Goal: Task Accomplishment & Management: Manage account settings

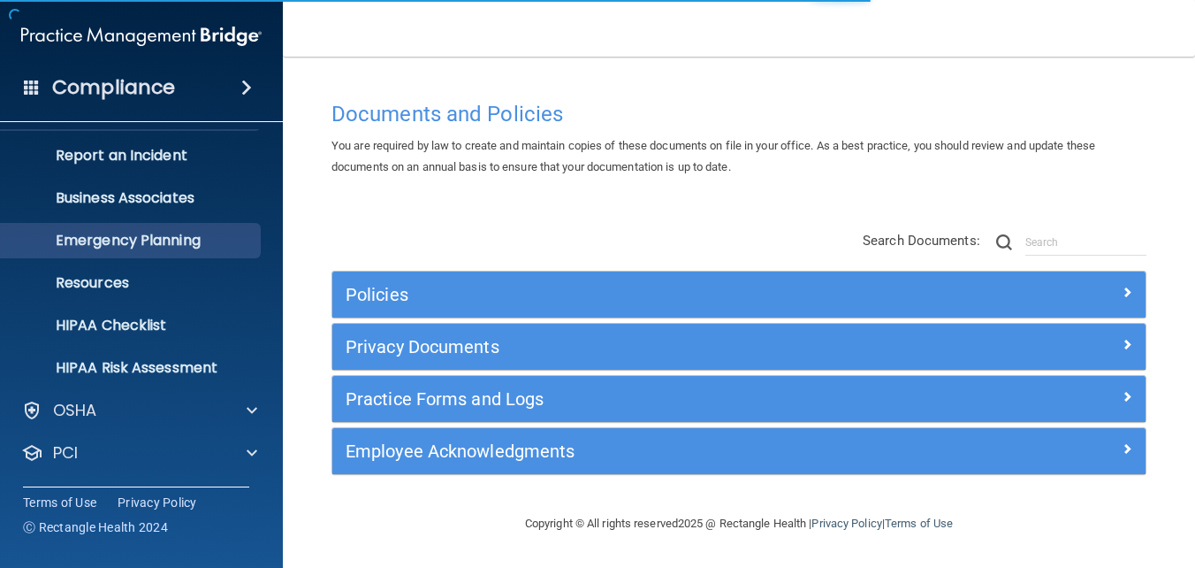
scroll to position [166, 0]
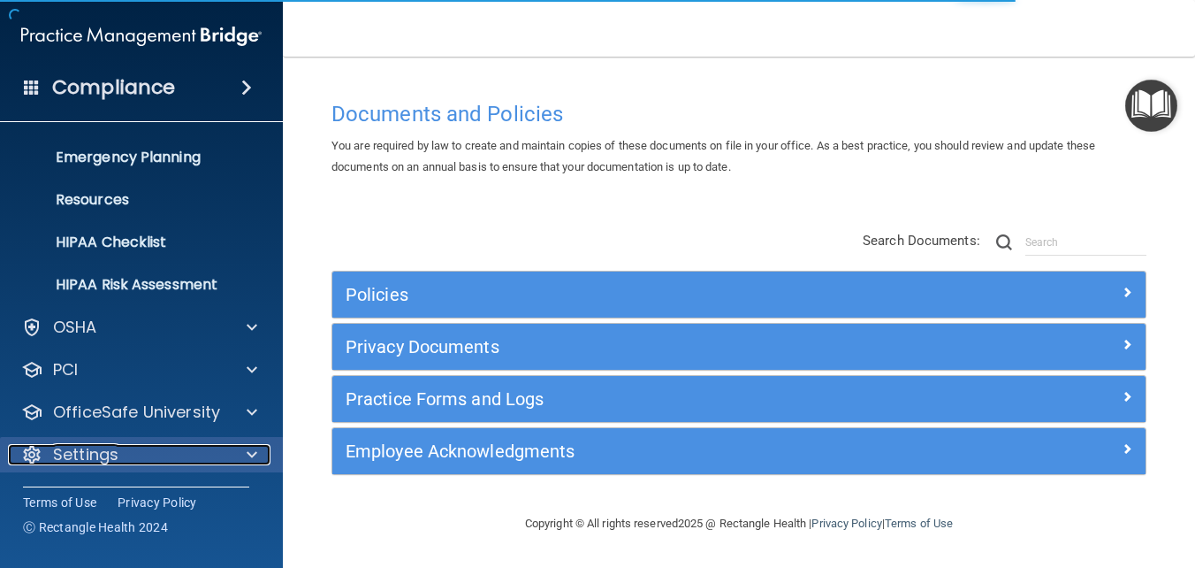
click at [260, 454] on div at bounding box center [249, 454] width 44 height 21
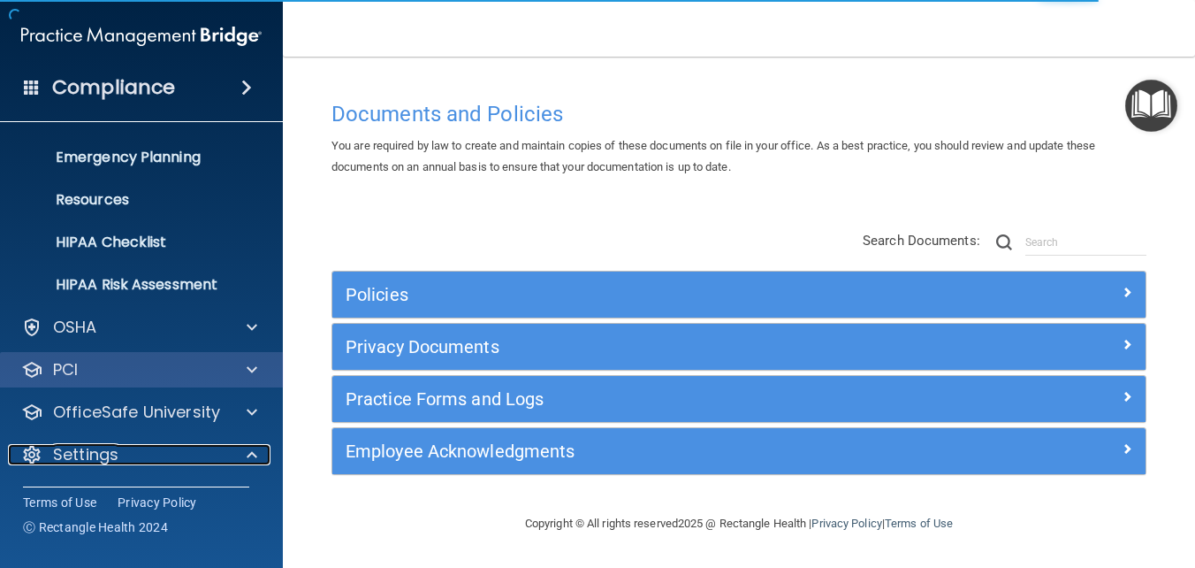
scroll to position [336, 0]
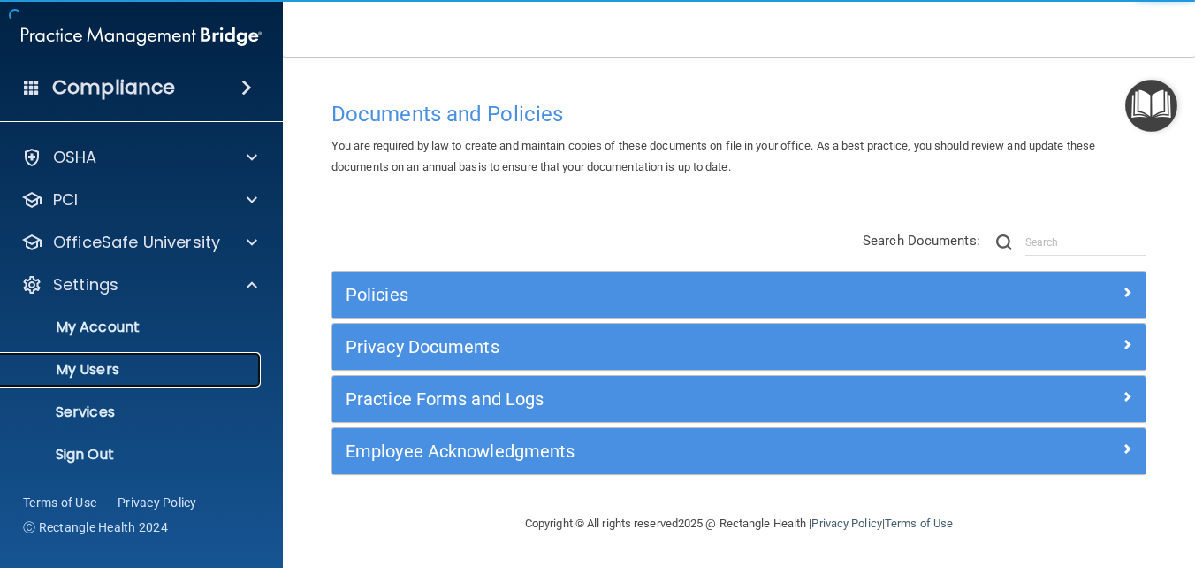
click at [128, 362] on p "My Users" at bounding box center [131, 370] width 241 height 18
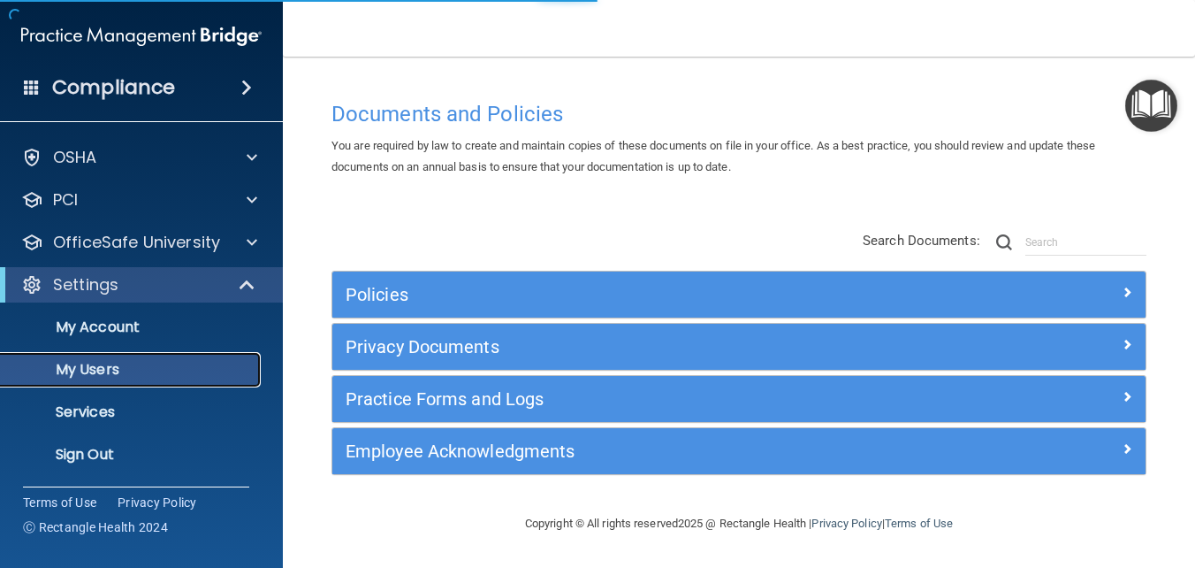
scroll to position [39, 0]
select select "20"
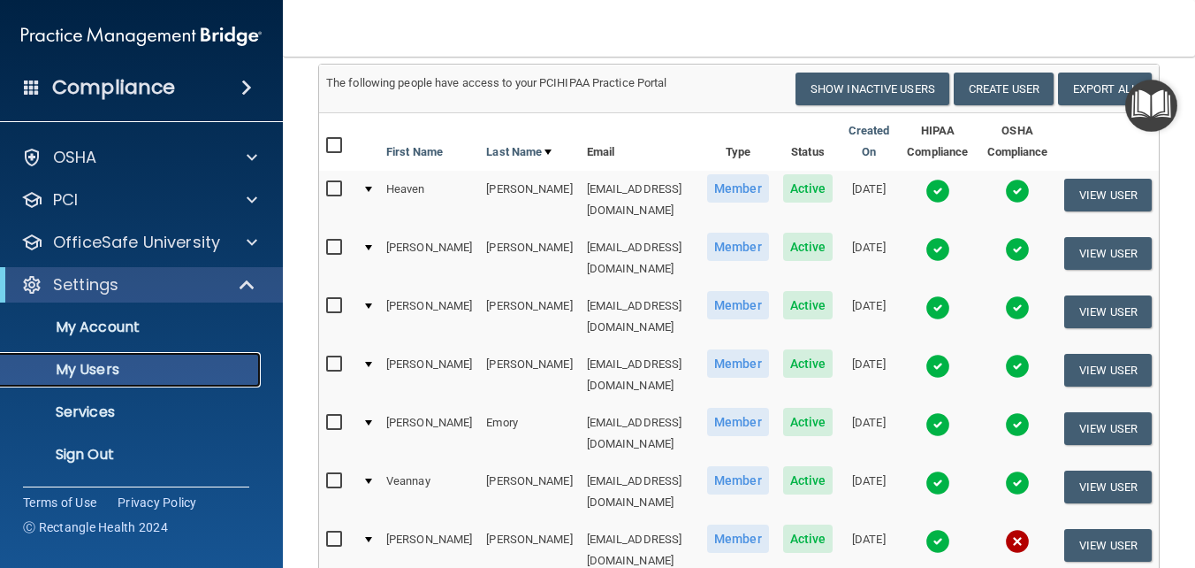
scroll to position [313, 0]
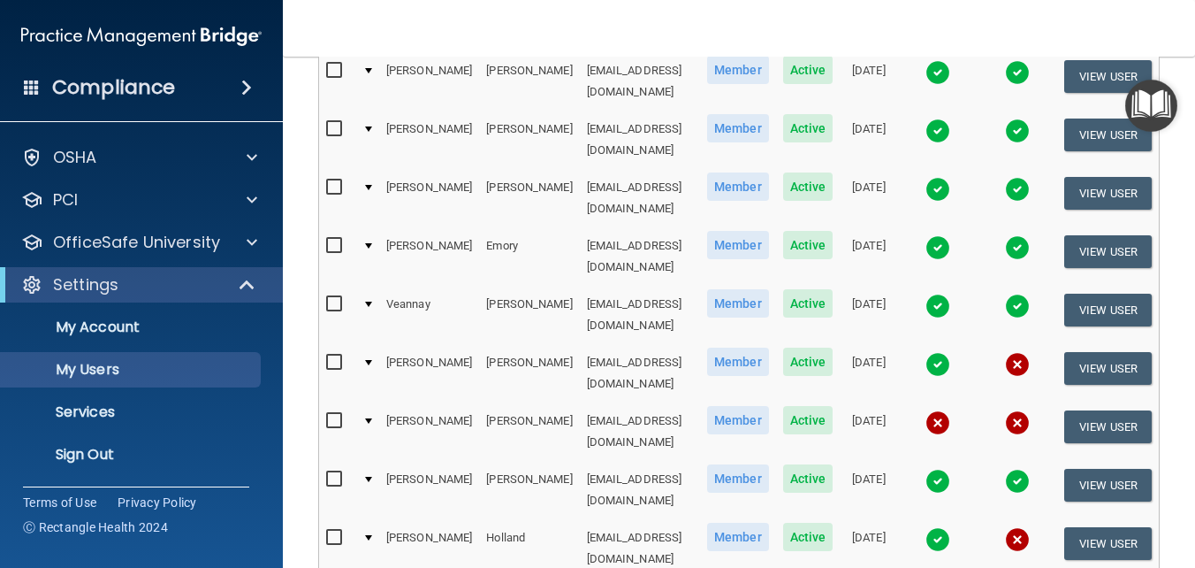
click at [1015, 527] on img at bounding box center [1017, 539] width 25 height 25
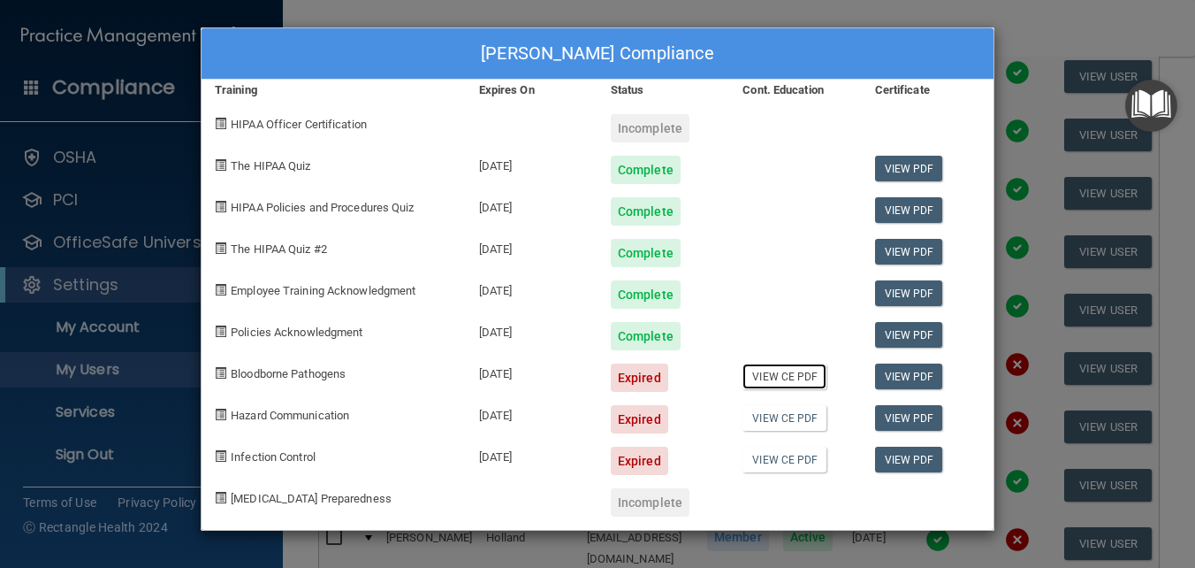
click at [804, 377] on link "View CE PDF" at bounding box center [785, 376] width 84 height 26
click at [222, 373] on span at bounding box center [220, 372] width 11 height 11
drag, startPoint x: 222, startPoint y: 373, endPoint x: 340, endPoint y: 372, distance: 117.6
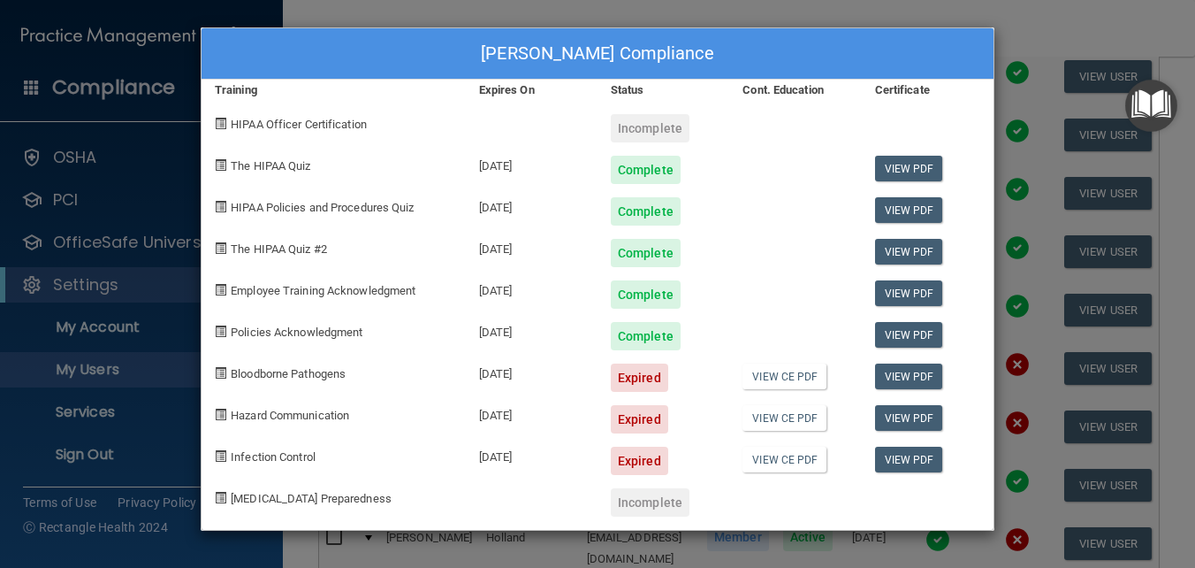
click at [340, 372] on span "Bloodborne Pathogens" at bounding box center [288, 373] width 115 height 13
click at [515, 370] on div "[DATE]" at bounding box center [532, 371] width 132 height 42
click at [631, 370] on div "Expired" at bounding box center [639, 377] width 57 height 28
click at [798, 375] on link "View CE PDF" at bounding box center [785, 376] width 84 height 26
click at [661, 504] on div "Incomplete" at bounding box center [650, 502] width 79 height 28
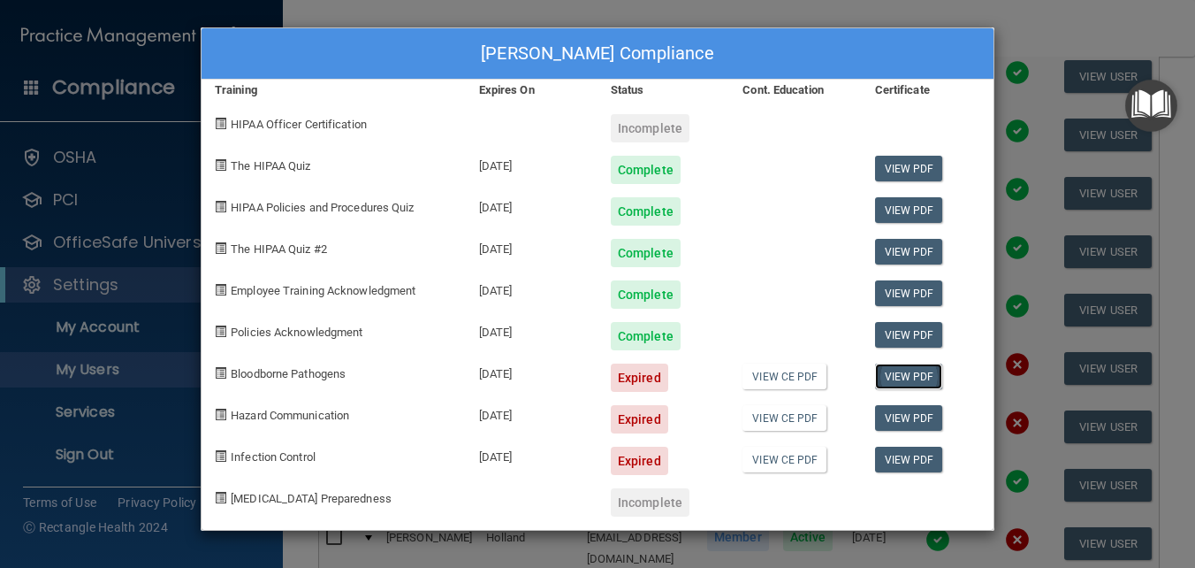
click at [921, 378] on link "View PDF" at bounding box center [909, 376] width 68 height 26
click at [653, 379] on div "Expired" at bounding box center [639, 377] width 57 height 28
click at [218, 371] on span at bounding box center [220, 372] width 11 height 11
click at [319, 372] on span "Bloodborne Pathogens" at bounding box center [288, 373] width 115 height 13
click at [224, 371] on span at bounding box center [220, 372] width 11 height 11
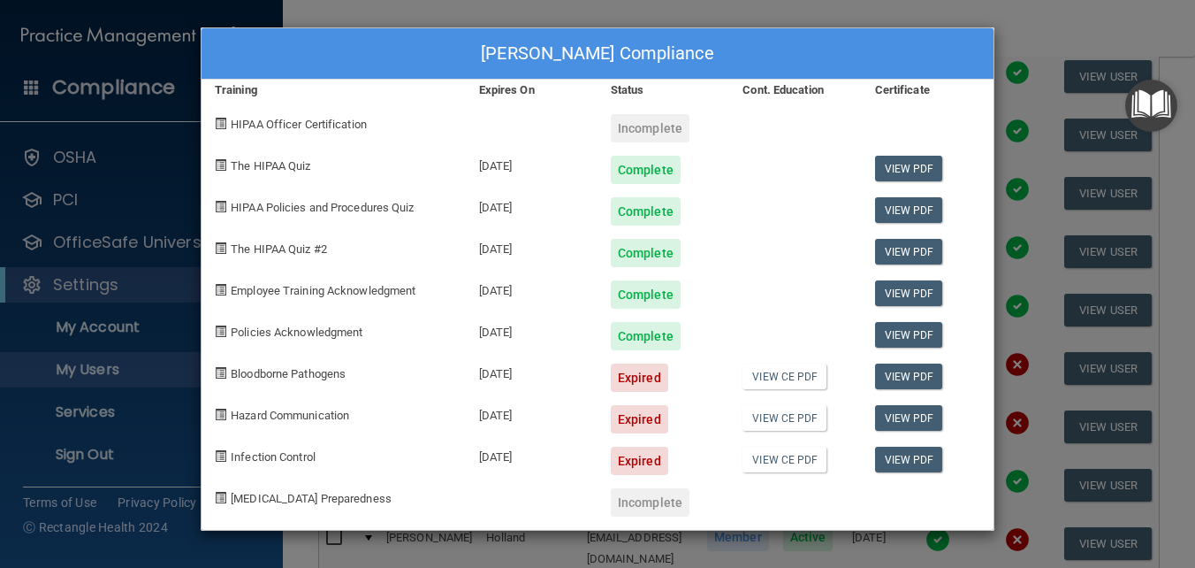
click at [224, 416] on span at bounding box center [220, 413] width 11 height 11
click at [1004, 10] on div "[PERSON_NAME] Compliance Training Expires On Status Cont. Education Certificate…" at bounding box center [597, 284] width 1195 height 568
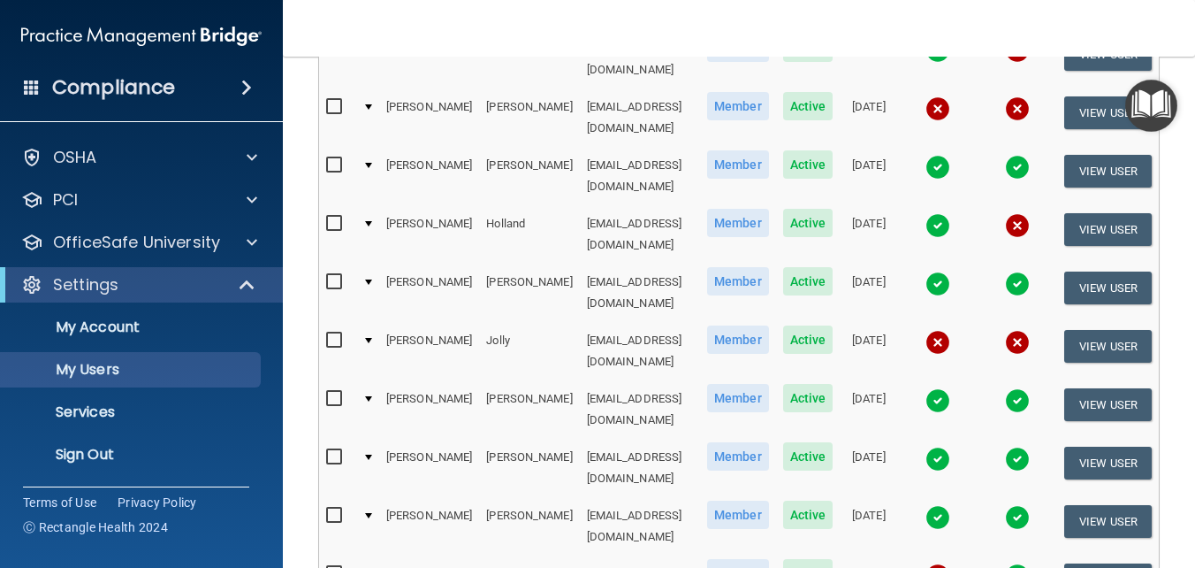
scroll to position [667, 0]
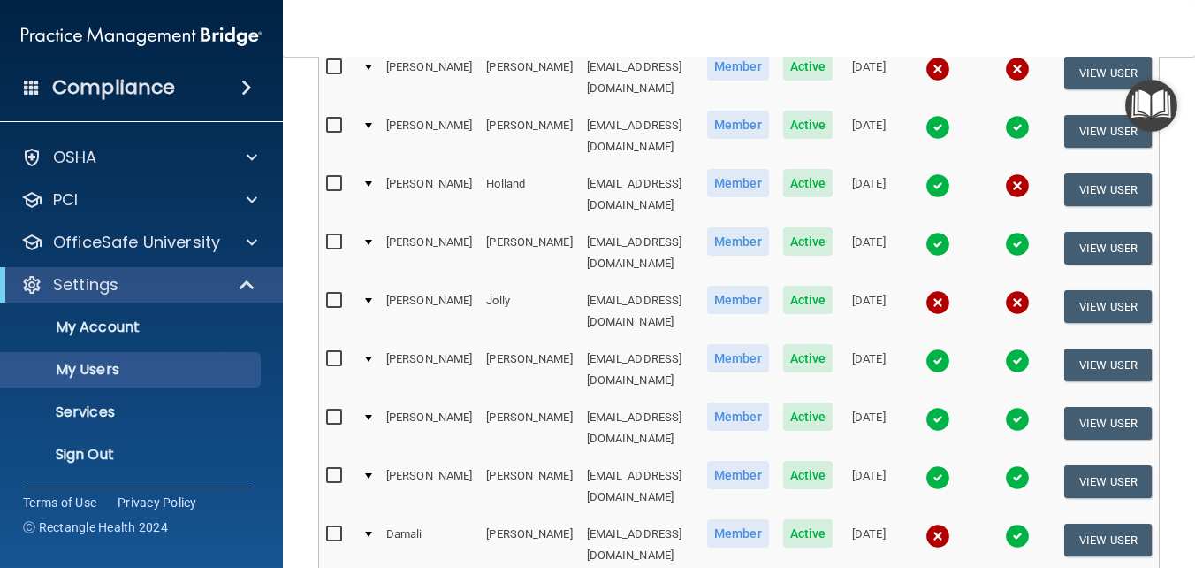
click at [940, 523] on img at bounding box center [938, 535] width 25 height 25
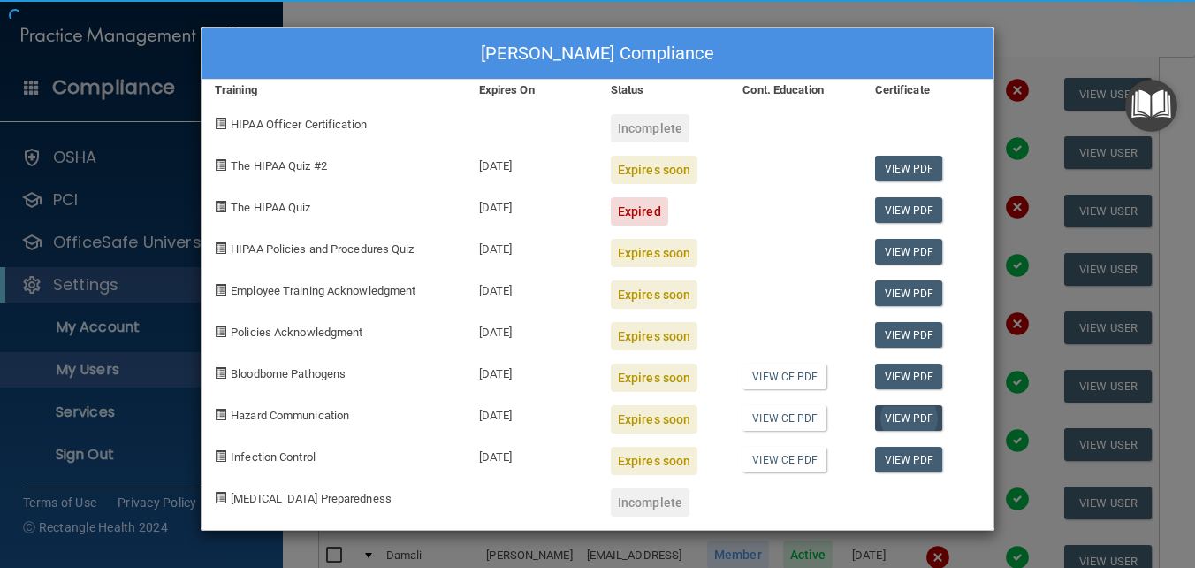
click at [938, 406] on div "[PERSON_NAME] Compliance Training Expires On Status Cont. Education Certificate…" at bounding box center [598, 278] width 794 height 503
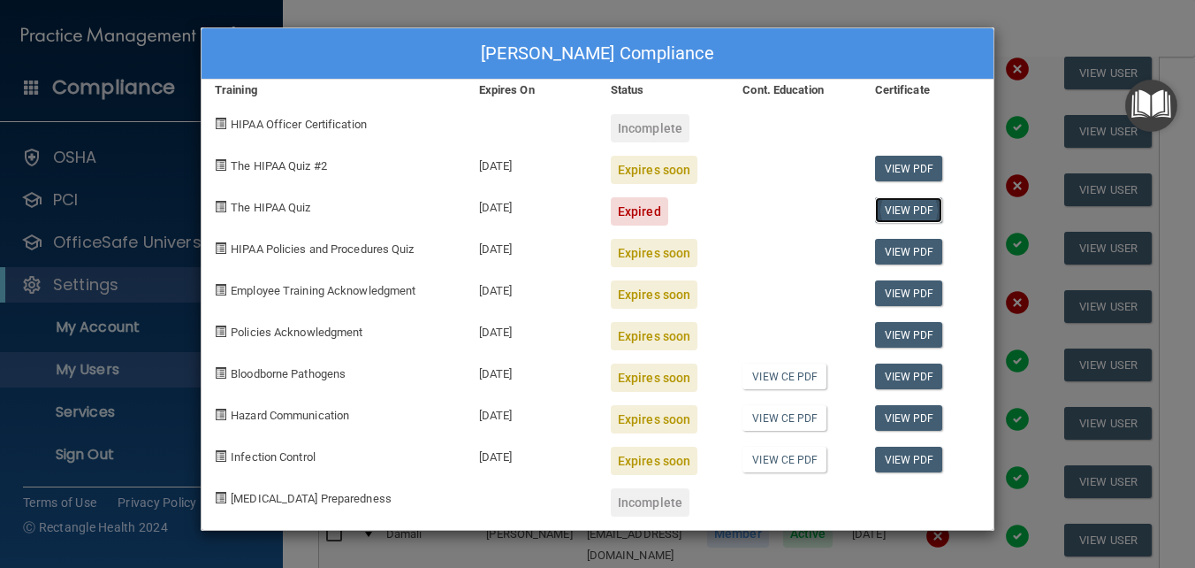
click at [889, 217] on link "View PDF" at bounding box center [909, 210] width 68 height 26
click at [907, 12] on div "[PERSON_NAME] Compliance Training Expires On Status Cont. Education Certificate…" at bounding box center [597, 284] width 1195 height 568
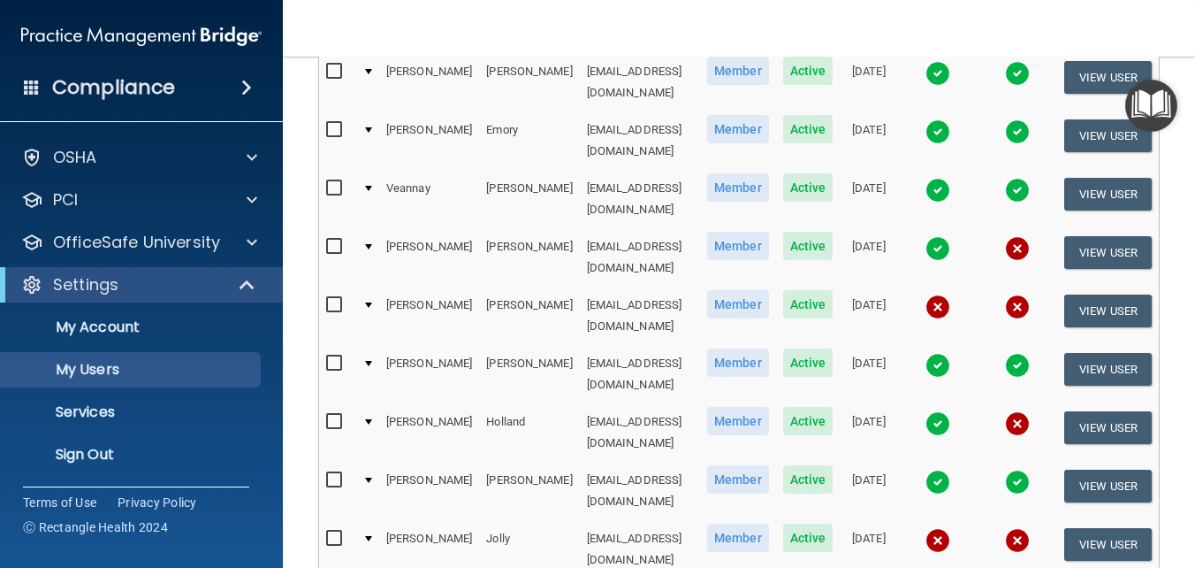
scroll to position [401, 0]
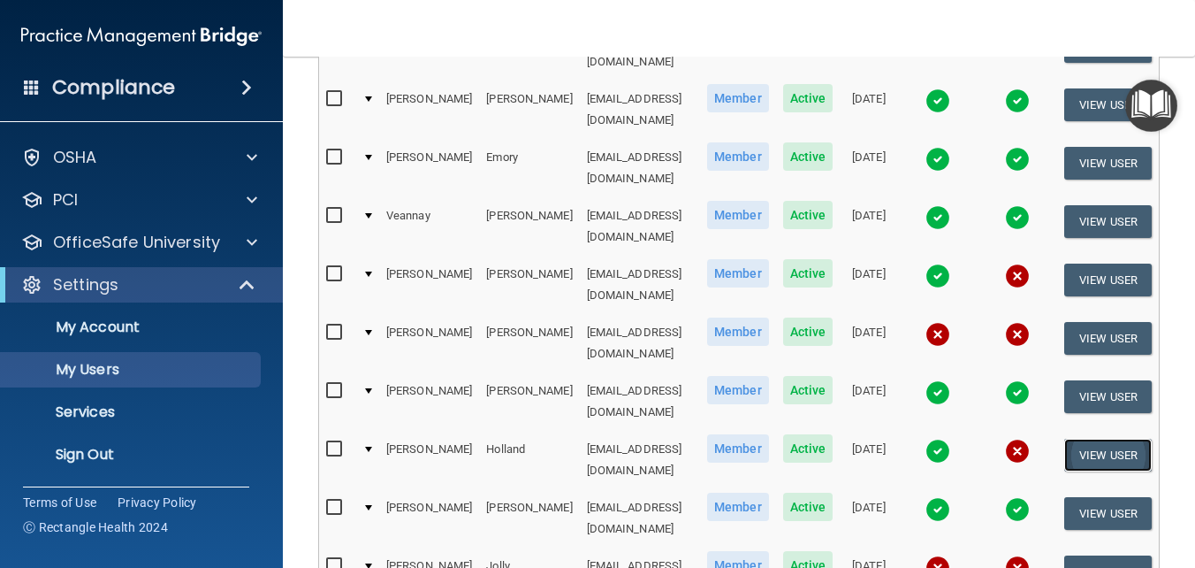
click at [1110, 439] on button "View User" at bounding box center [1109, 455] width 88 height 33
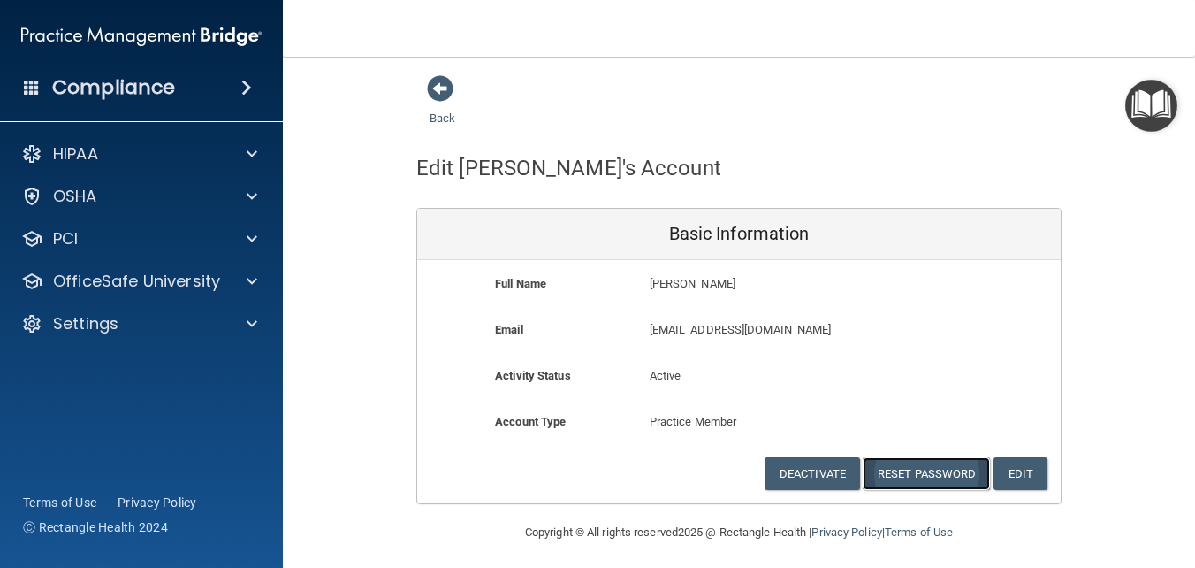
click at [927, 468] on button "Reset Password" at bounding box center [926, 473] width 127 height 33
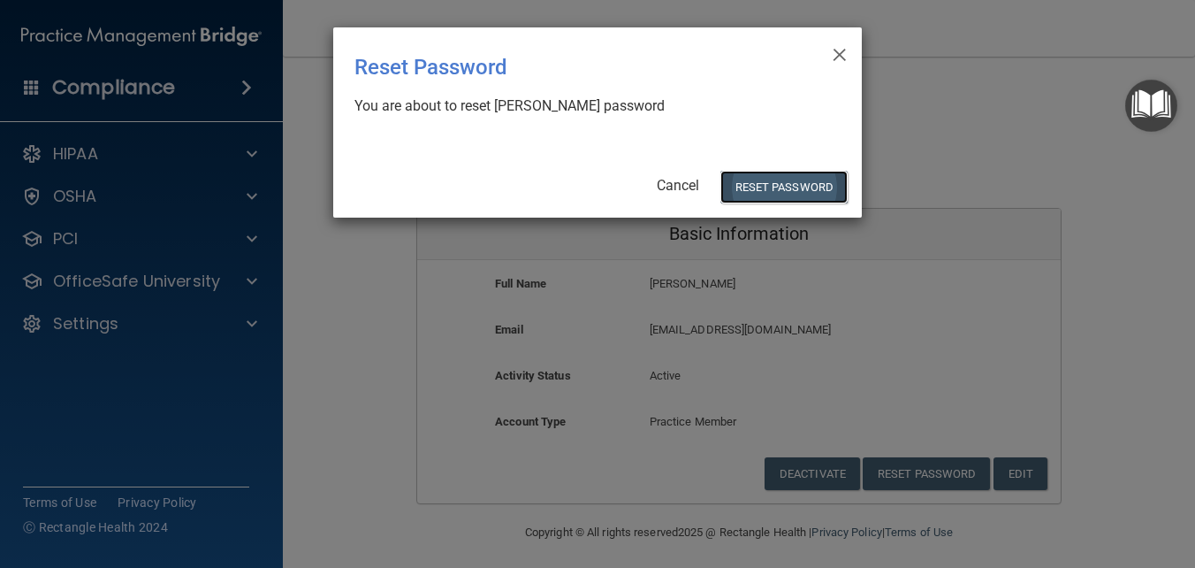
click at [775, 194] on button "Reset Password" at bounding box center [784, 187] width 127 height 33
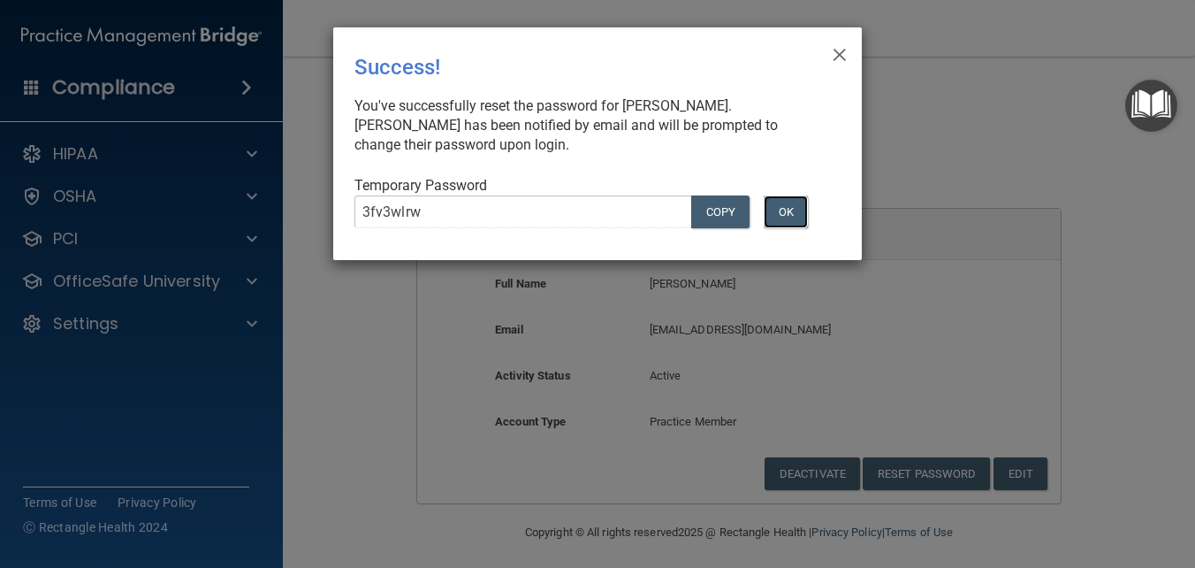
click at [798, 210] on button "OK" at bounding box center [786, 211] width 44 height 33
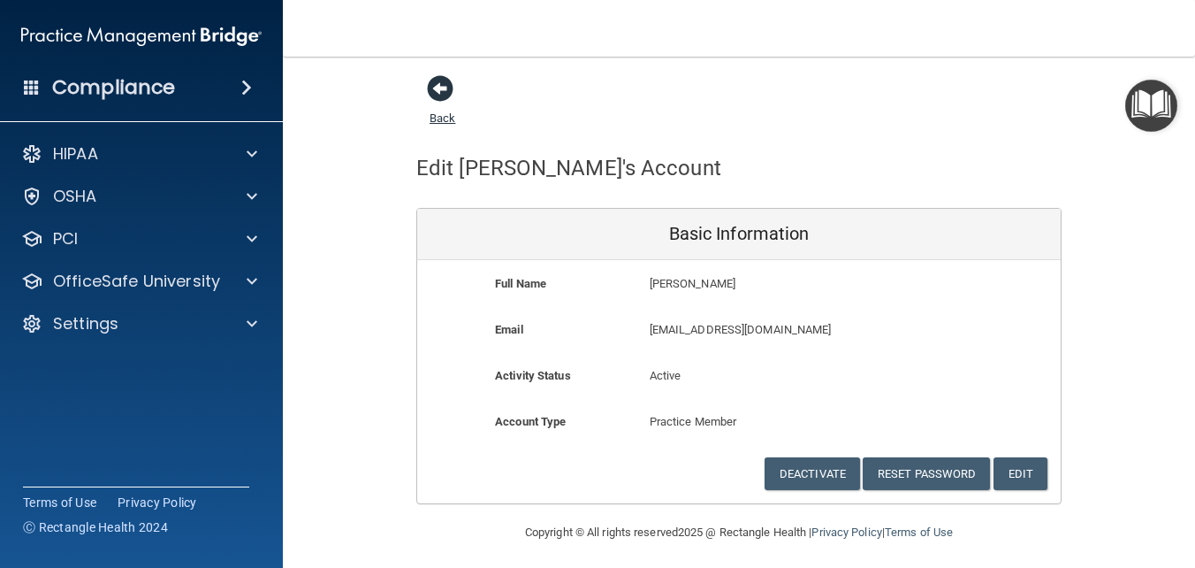
click at [430, 87] on span at bounding box center [440, 88] width 27 height 27
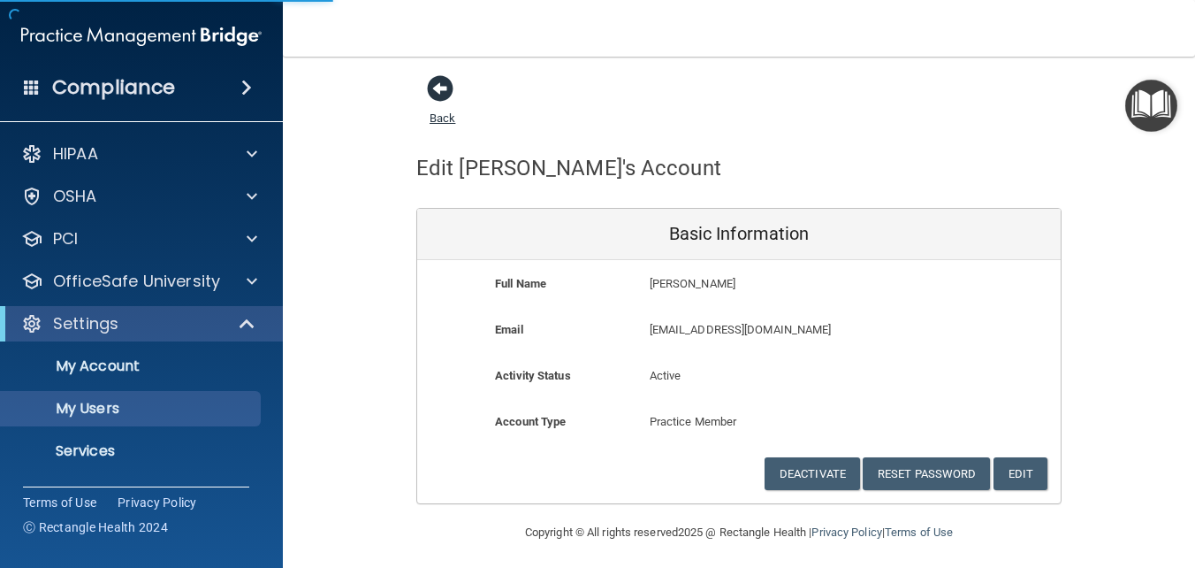
select select "20"
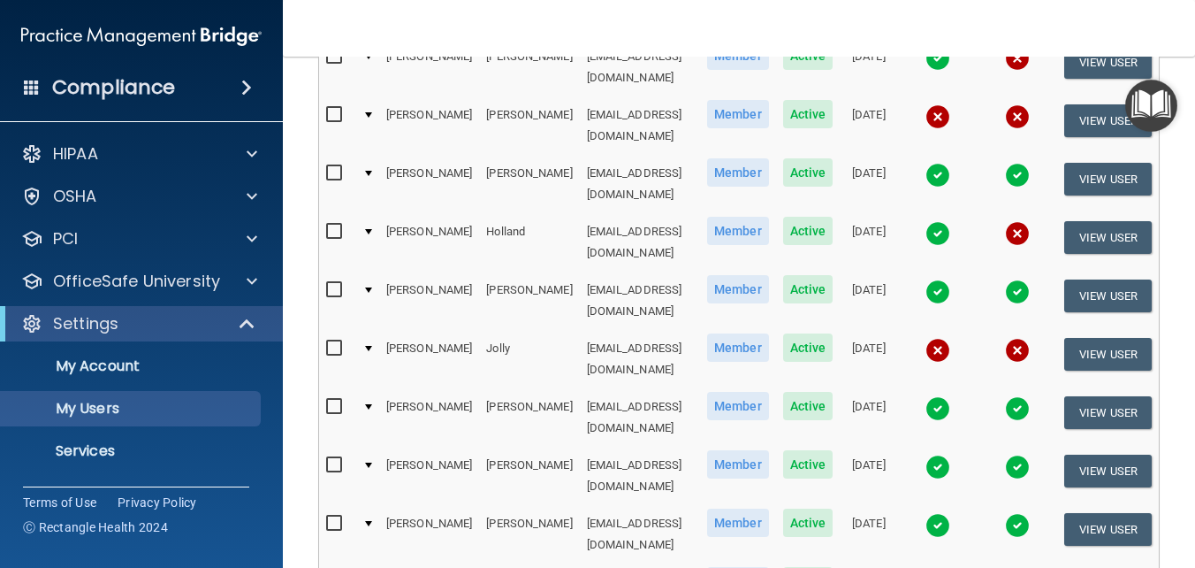
scroll to position [707, 0]
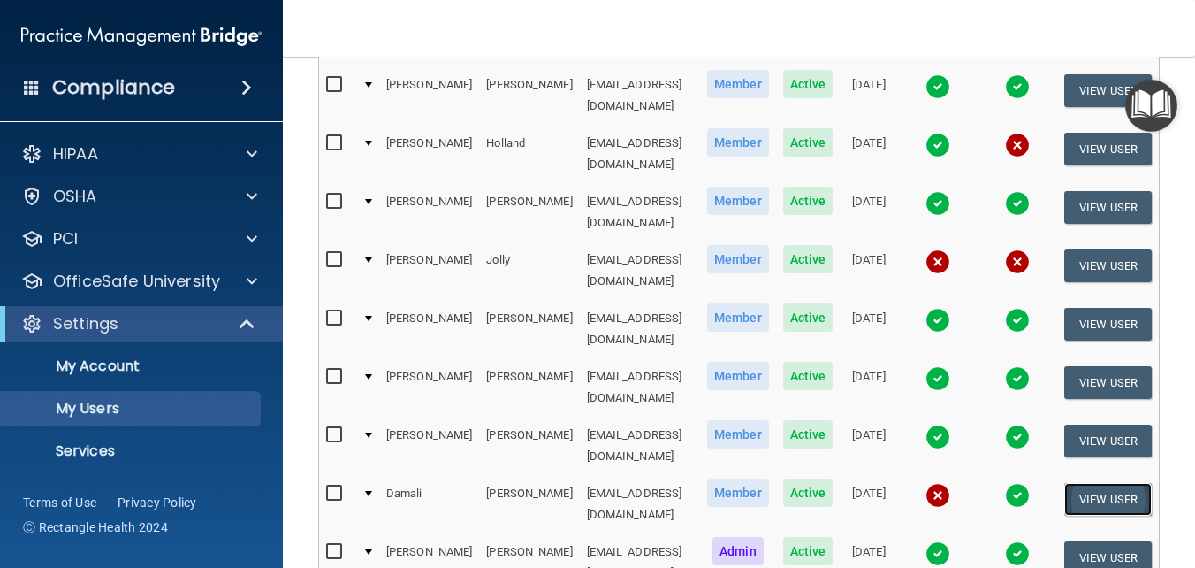
click at [1103, 483] on button "View User" at bounding box center [1109, 499] width 88 height 33
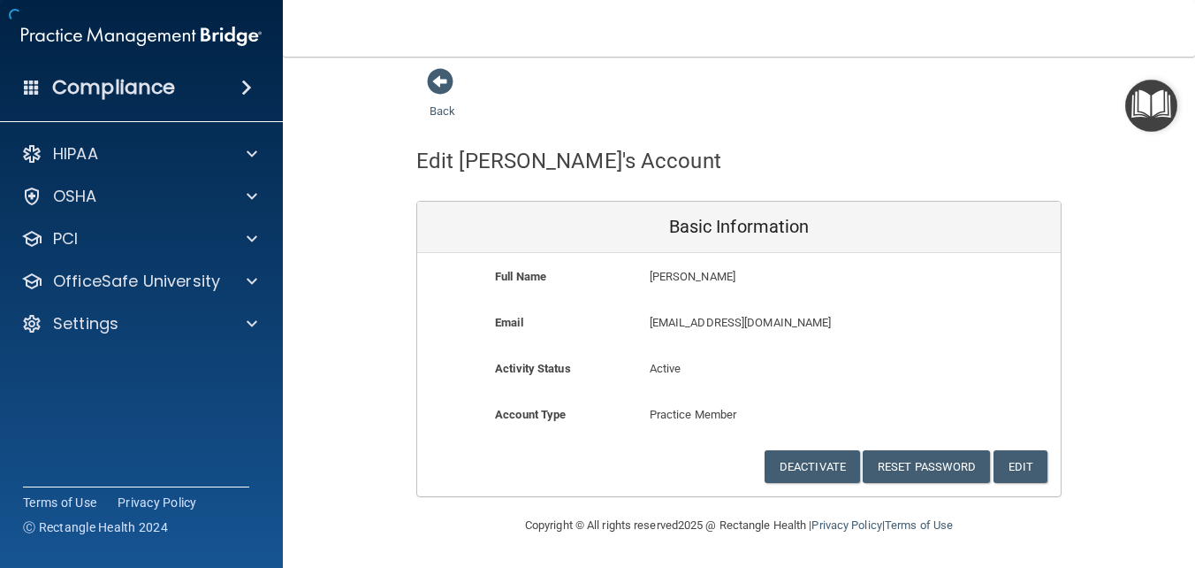
scroll to position [7, 0]
click at [1017, 458] on button "Edit" at bounding box center [1021, 466] width 54 height 33
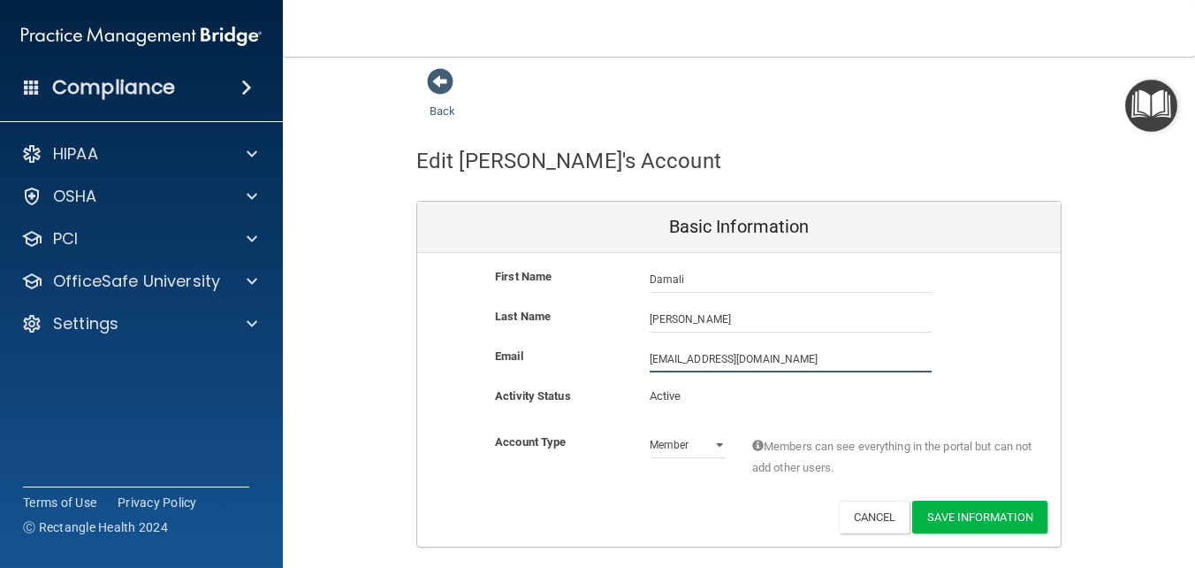
drag, startPoint x: 813, startPoint y: 355, endPoint x: 485, endPoint y: 398, distance: 330.8
click at [485, 398] on div "First Name [PERSON_NAME] [PERSON_NAME] Last Name [PERSON_NAME] Email [EMAIL_ADD…" at bounding box center [739, 400] width 644 height 294
type input "[EMAIL_ADDRESS][DOMAIN_NAME]"
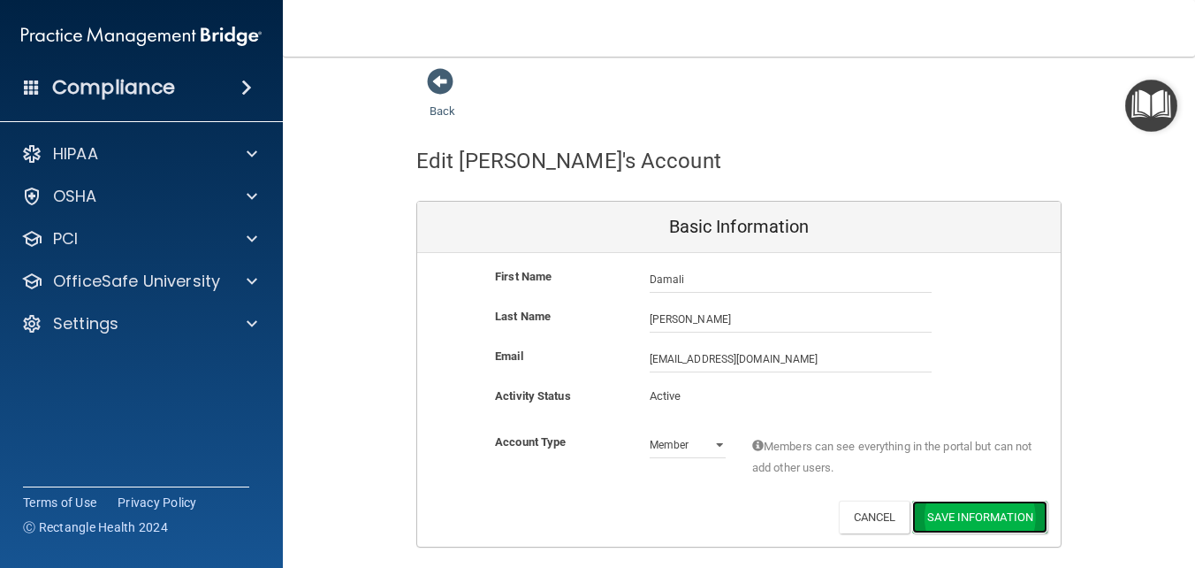
click at [943, 515] on button "Save Information" at bounding box center [979, 516] width 135 height 33
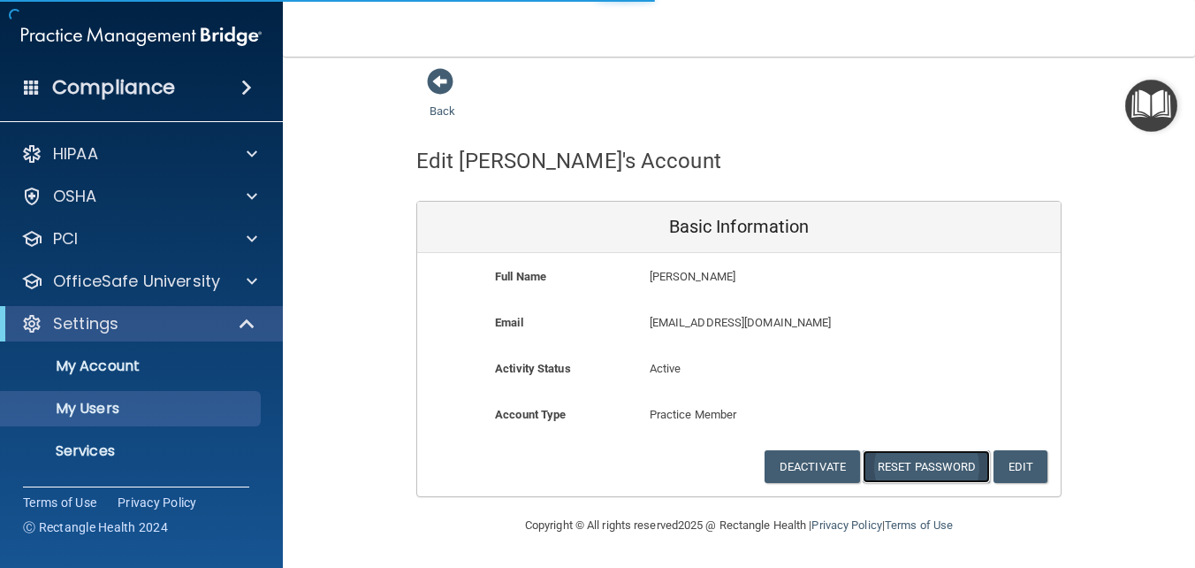
click at [912, 471] on button "Reset Password" at bounding box center [926, 466] width 127 height 33
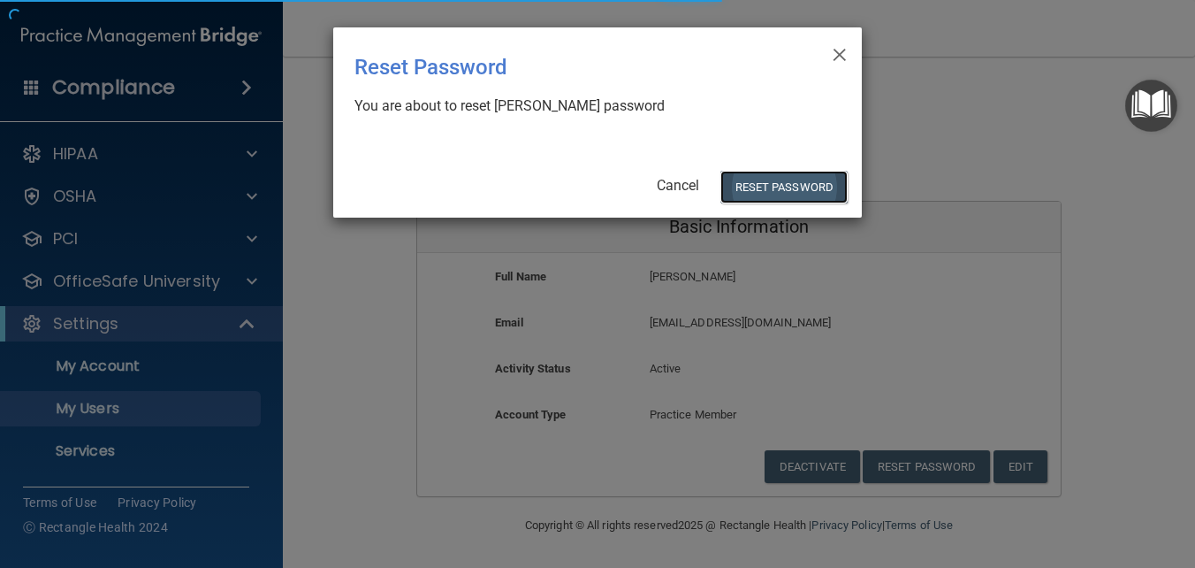
select select "20"
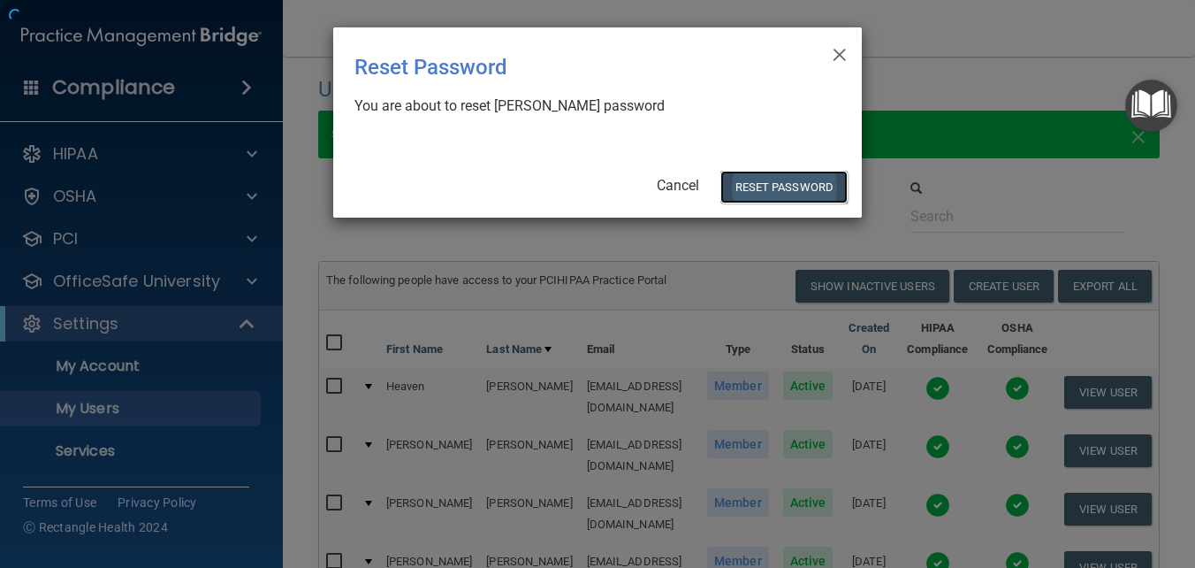
scroll to position [1000, 0]
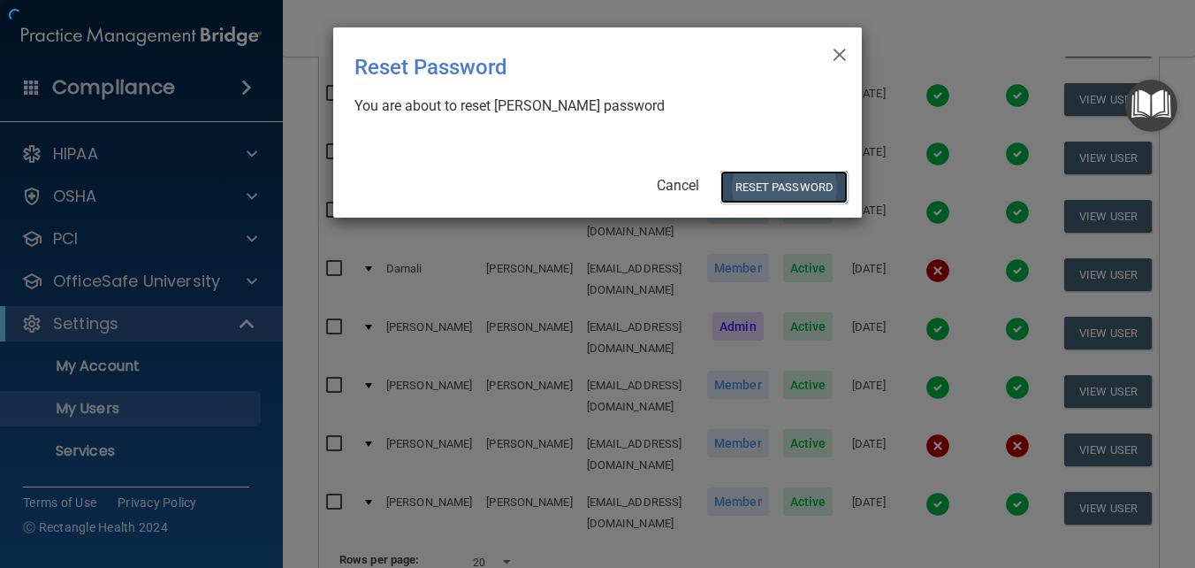
click at [813, 189] on button "Reset Password" at bounding box center [784, 187] width 127 height 33
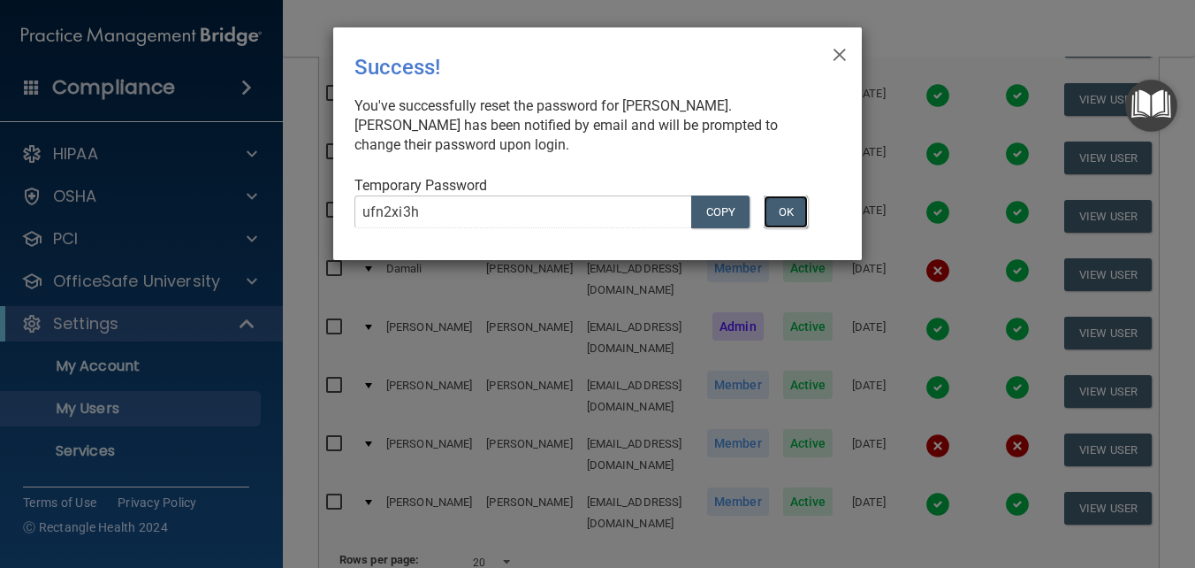
click at [790, 219] on button "OK" at bounding box center [786, 211] width 44 height 33
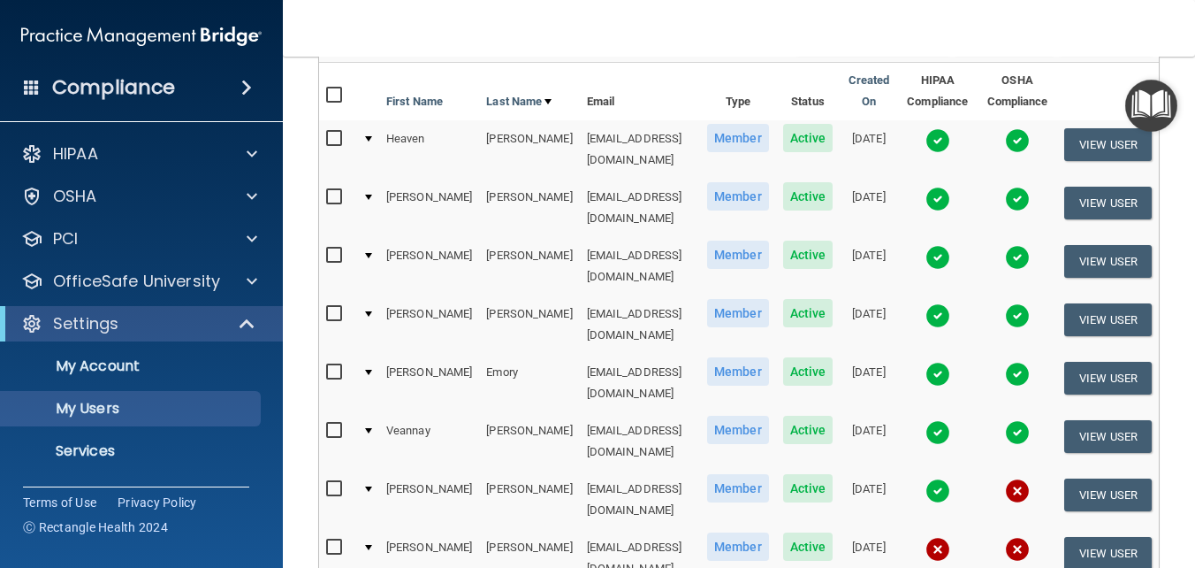
scroll to position [27, 0]
